Goal: Information Seeking & Learning: Understand process/instructions

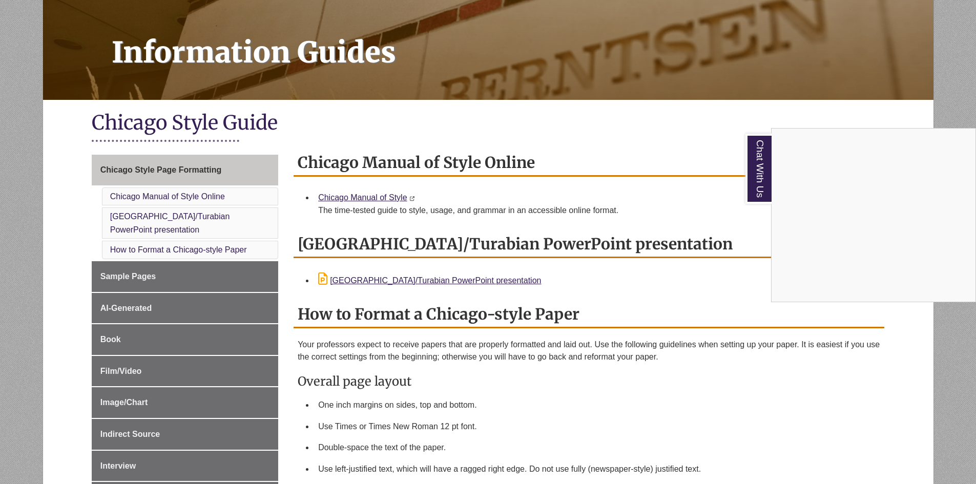
scroll to position [154, 0]
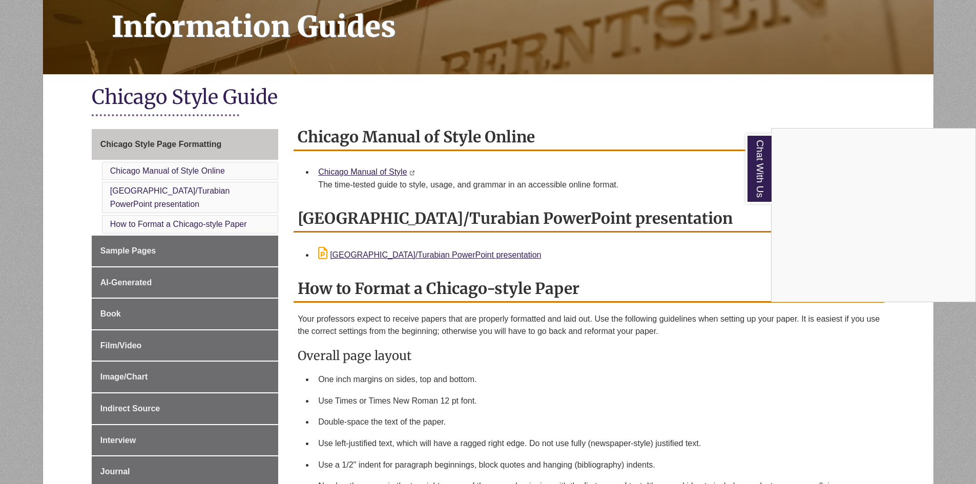
click at [376, 174] on div "Chat With Us" at bounding box center [488, 242] width 976 height 484
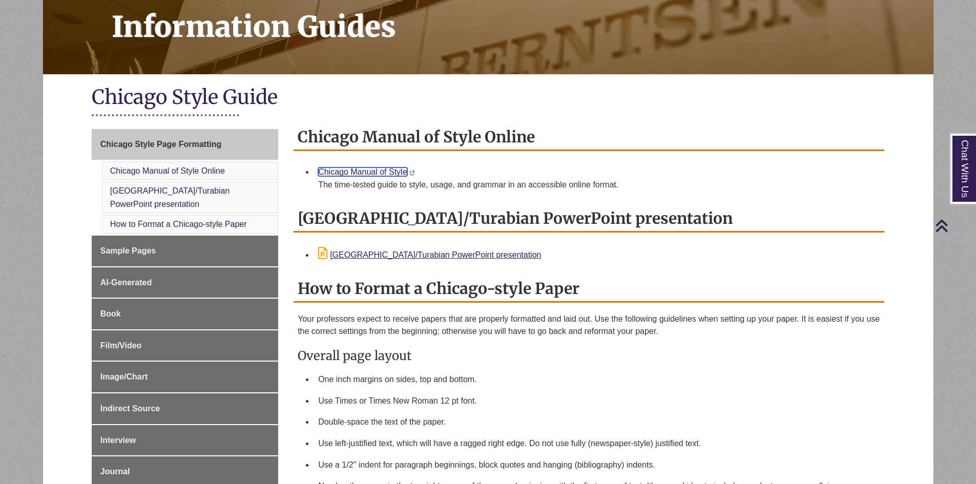
click at [373, 173] on link "Chicago Manual of Style" at bounding box center [362, 172] width 89 height 9
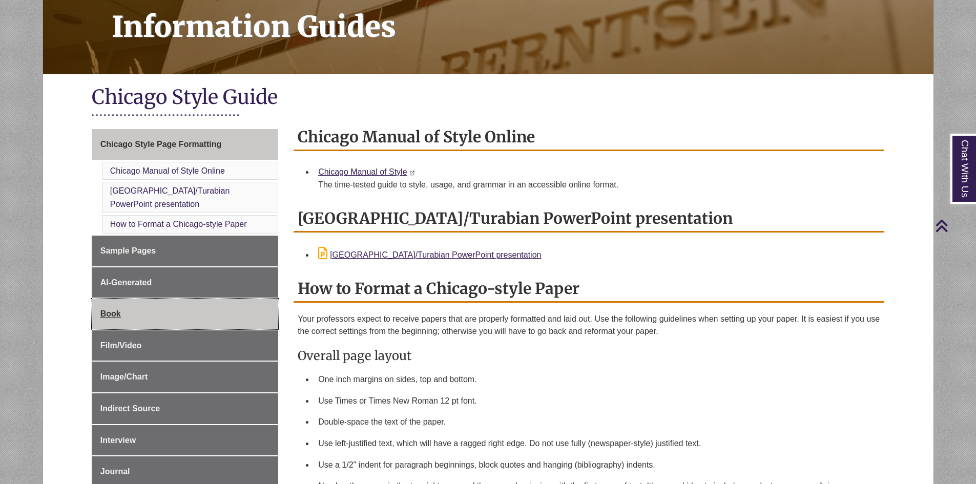
click at [168, 314] on link "Book" at bounding box center [185, 314] width 187 height 31
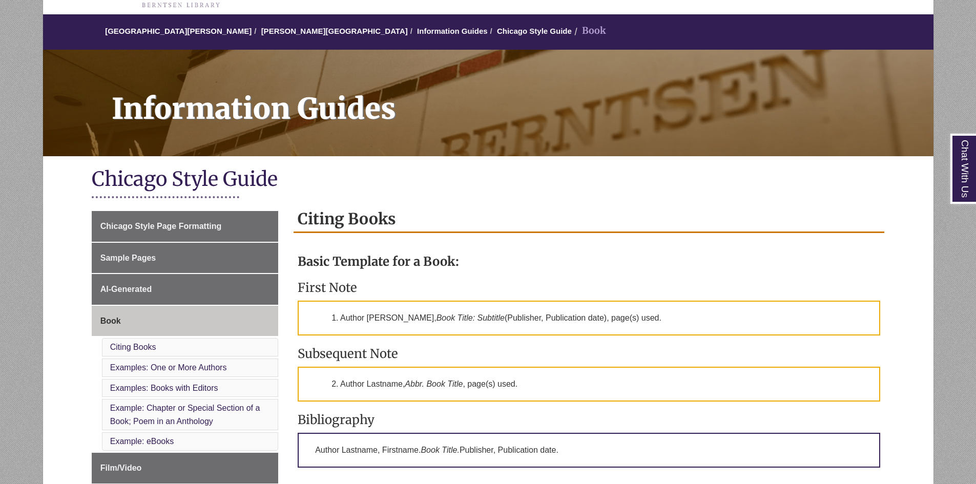
scroll to position [205, 0]
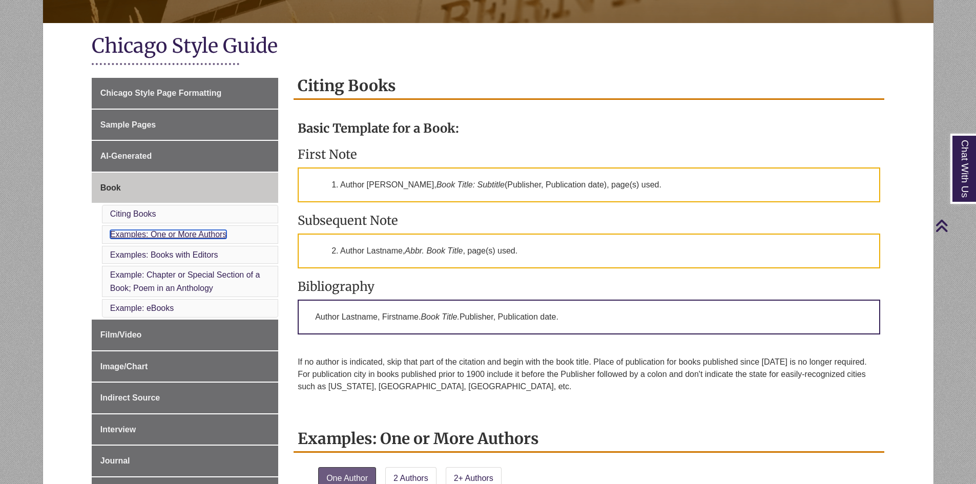
click at [145, 234] on link "Examples: One or More Authors" at bounding box center [168, 234] width 117 height 9
